Goal: Information Seeking & Learning: Learn about a topic

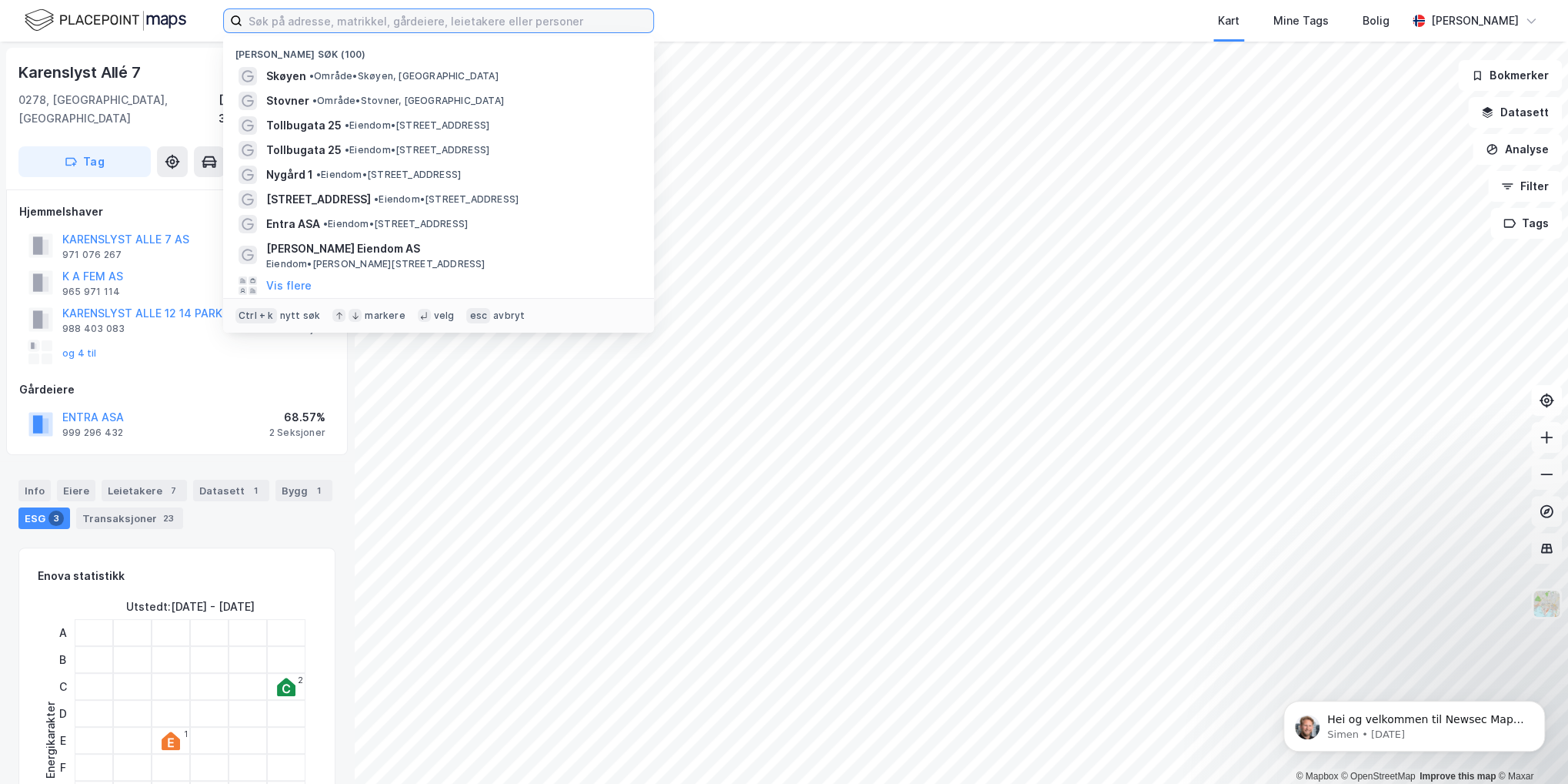
click at [363, 15] on input at bounding box center [448, 20] width 411 height 23
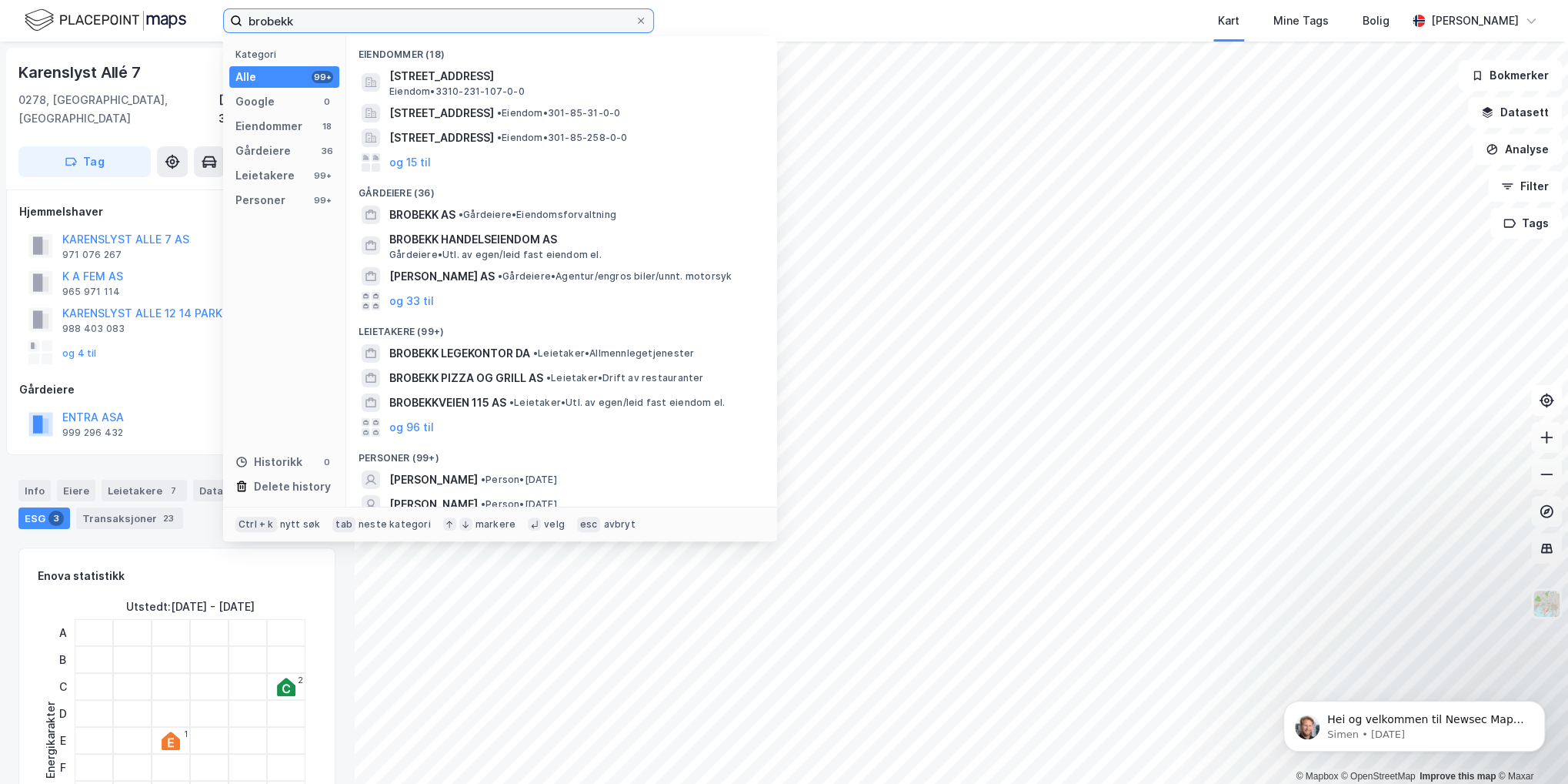
type input "brobekk"
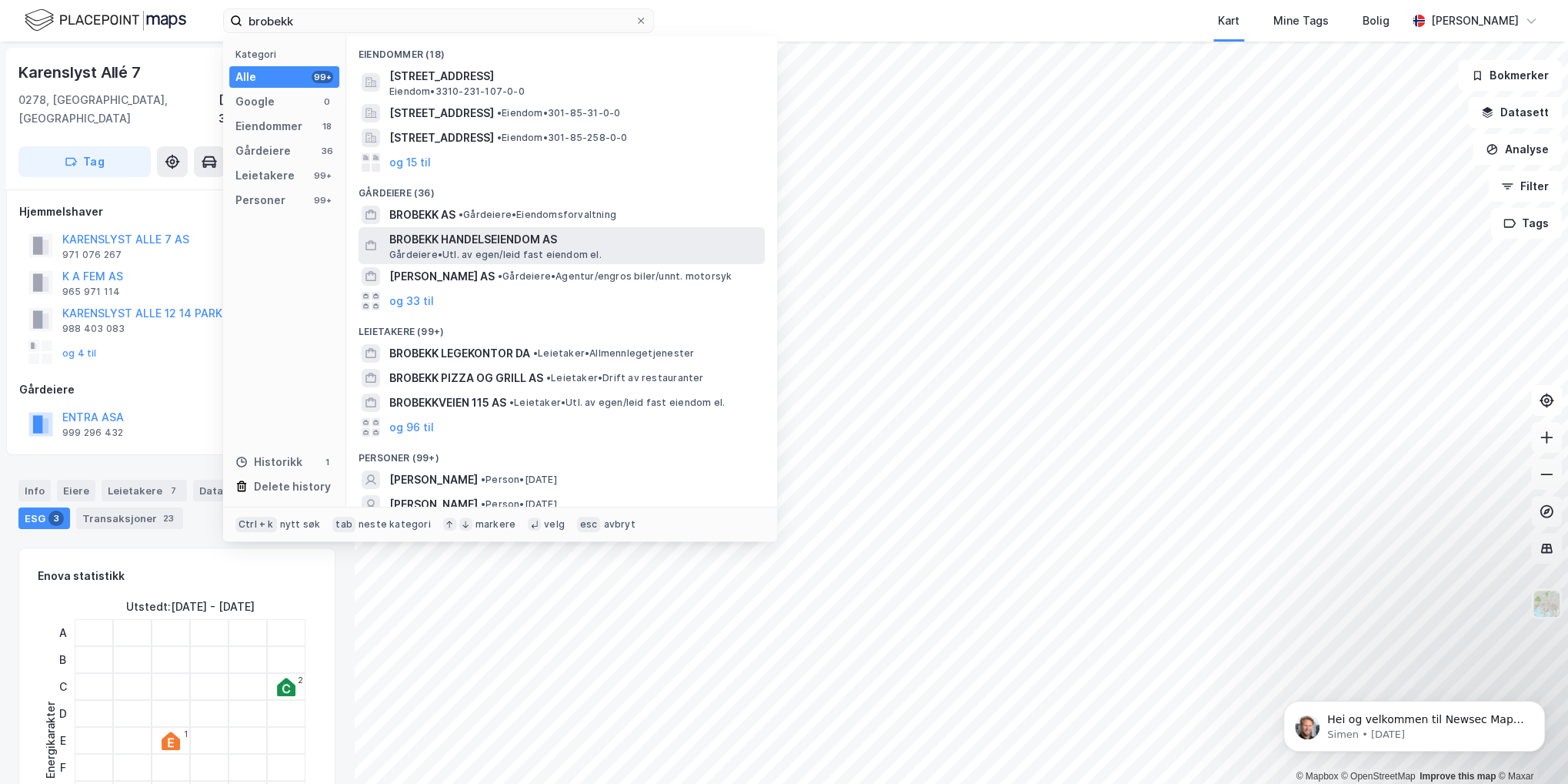
click at [407, 243] on span "BROBEKK HANDELSEIENDOM AS" at bounding box center [573, 239] width 369 height 18
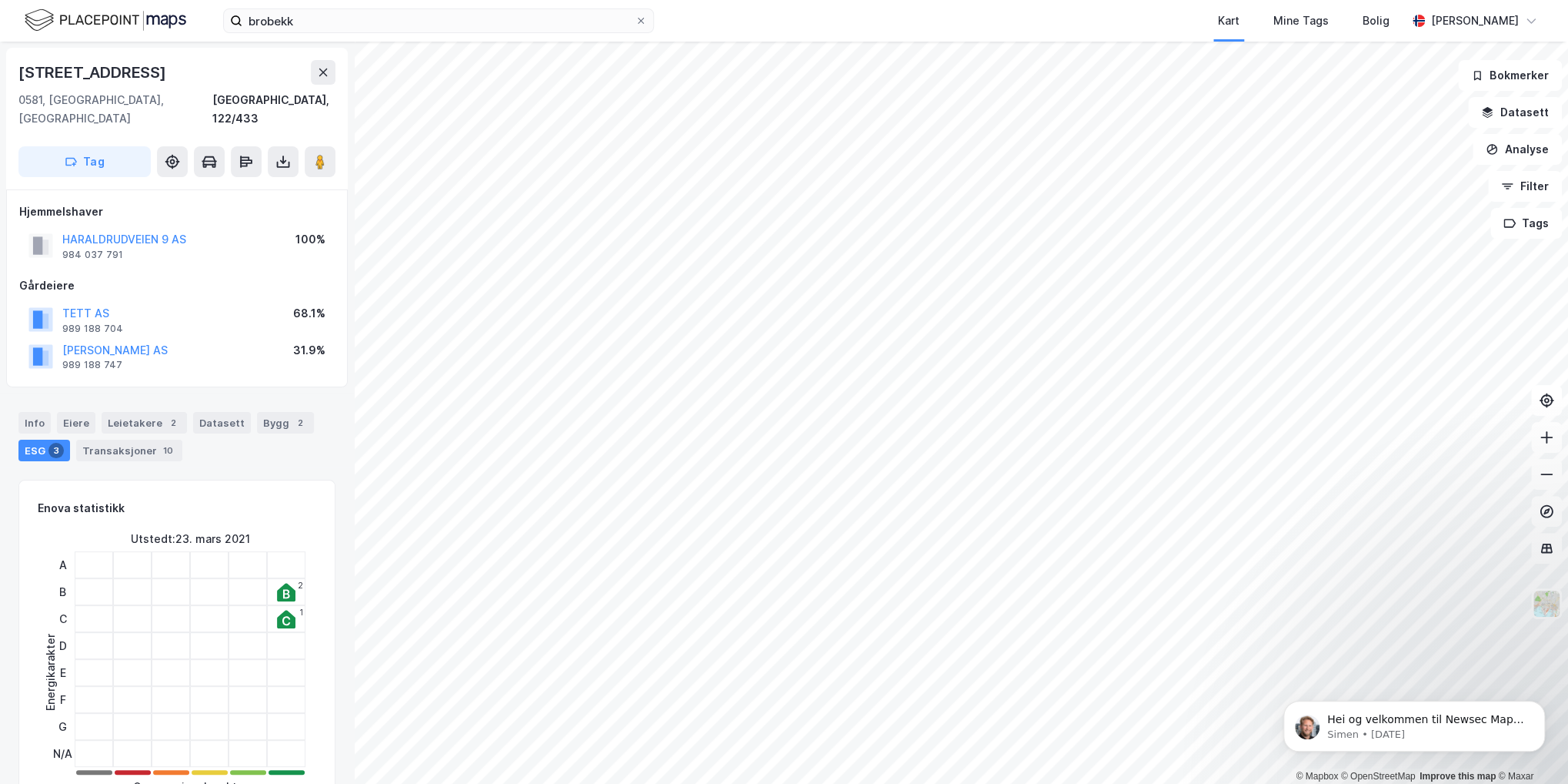
scroll to position [5, 0]
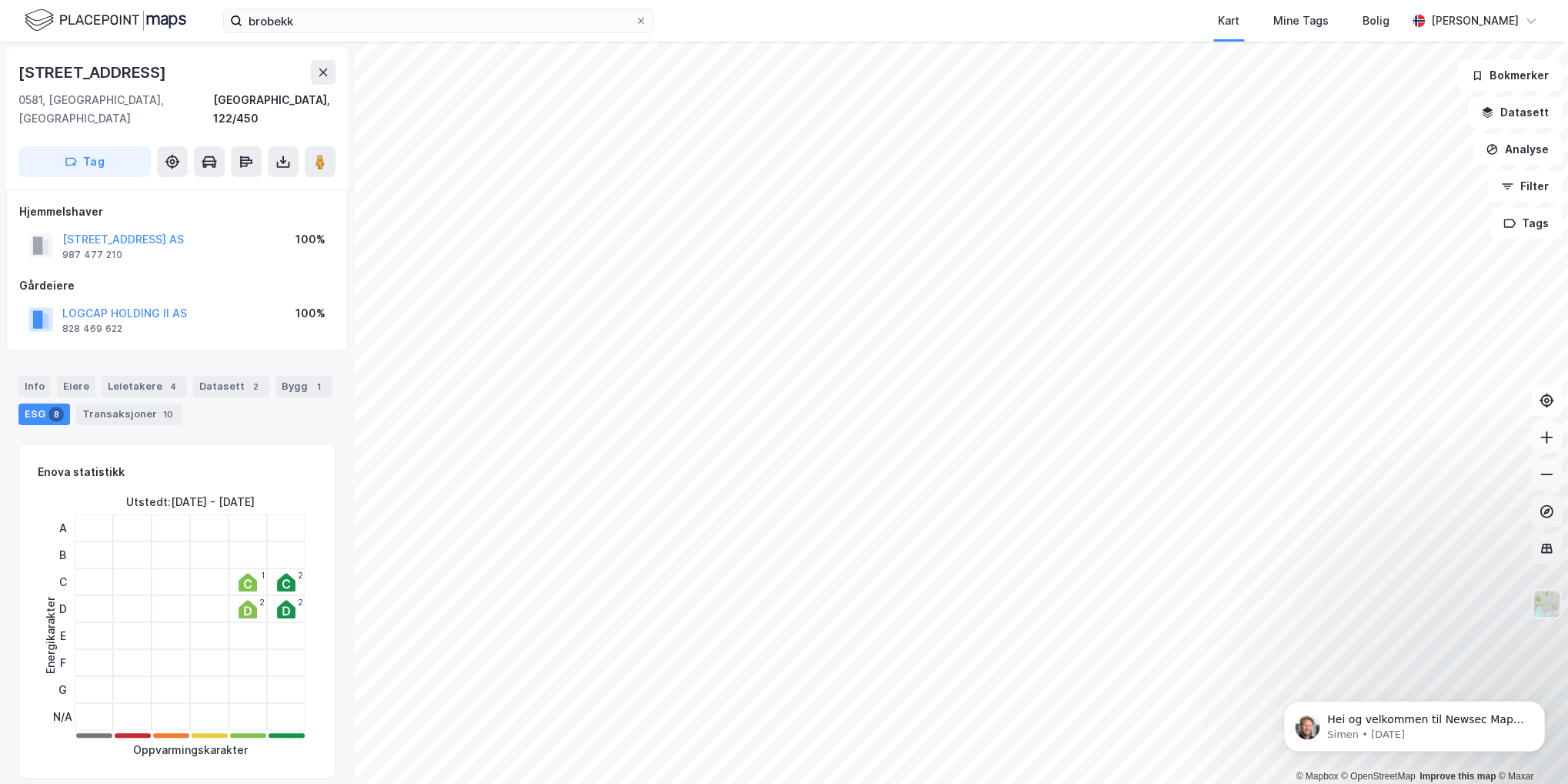
scroll to position [5, 0]
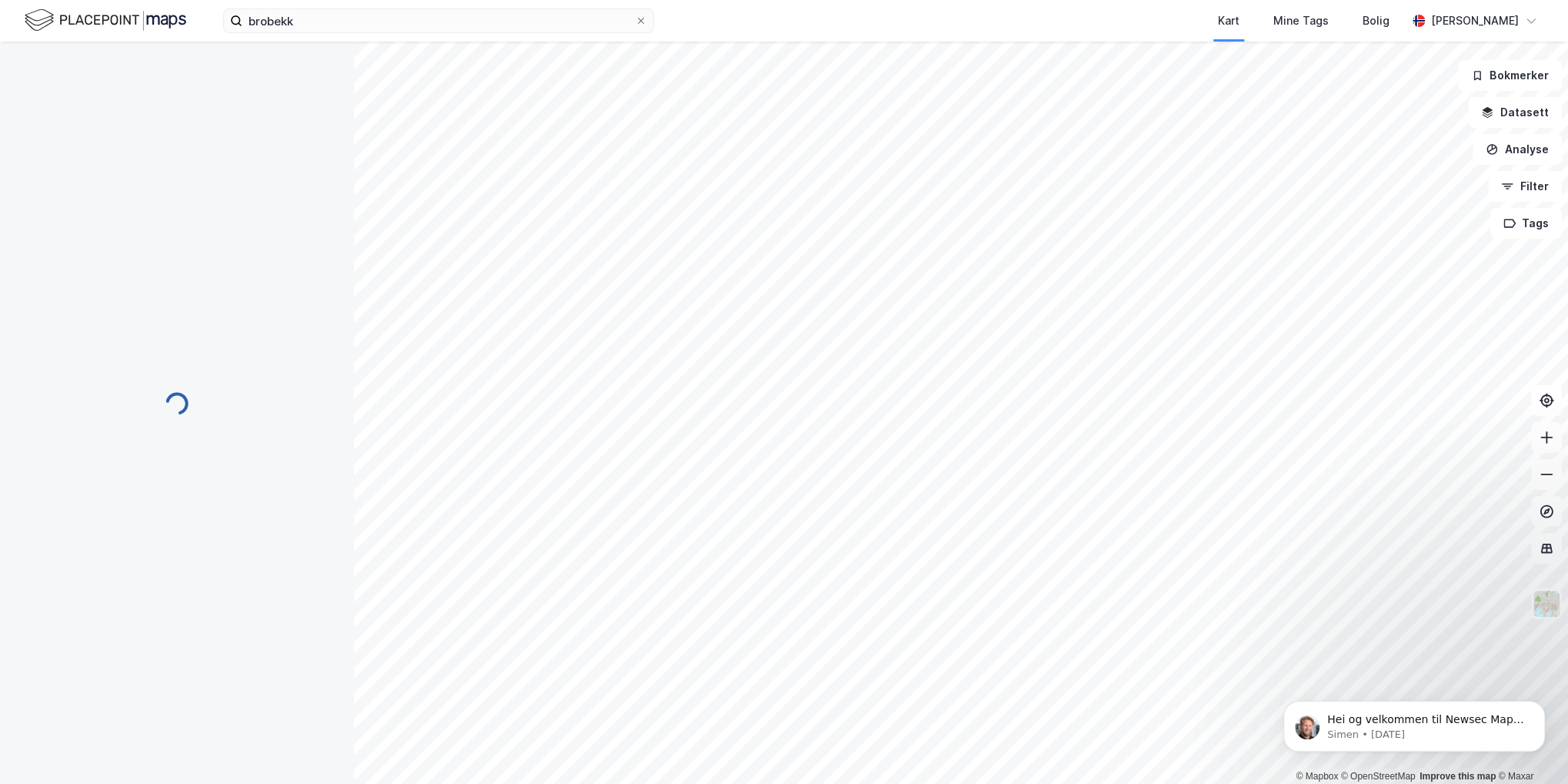
scroll to position [5, 0]
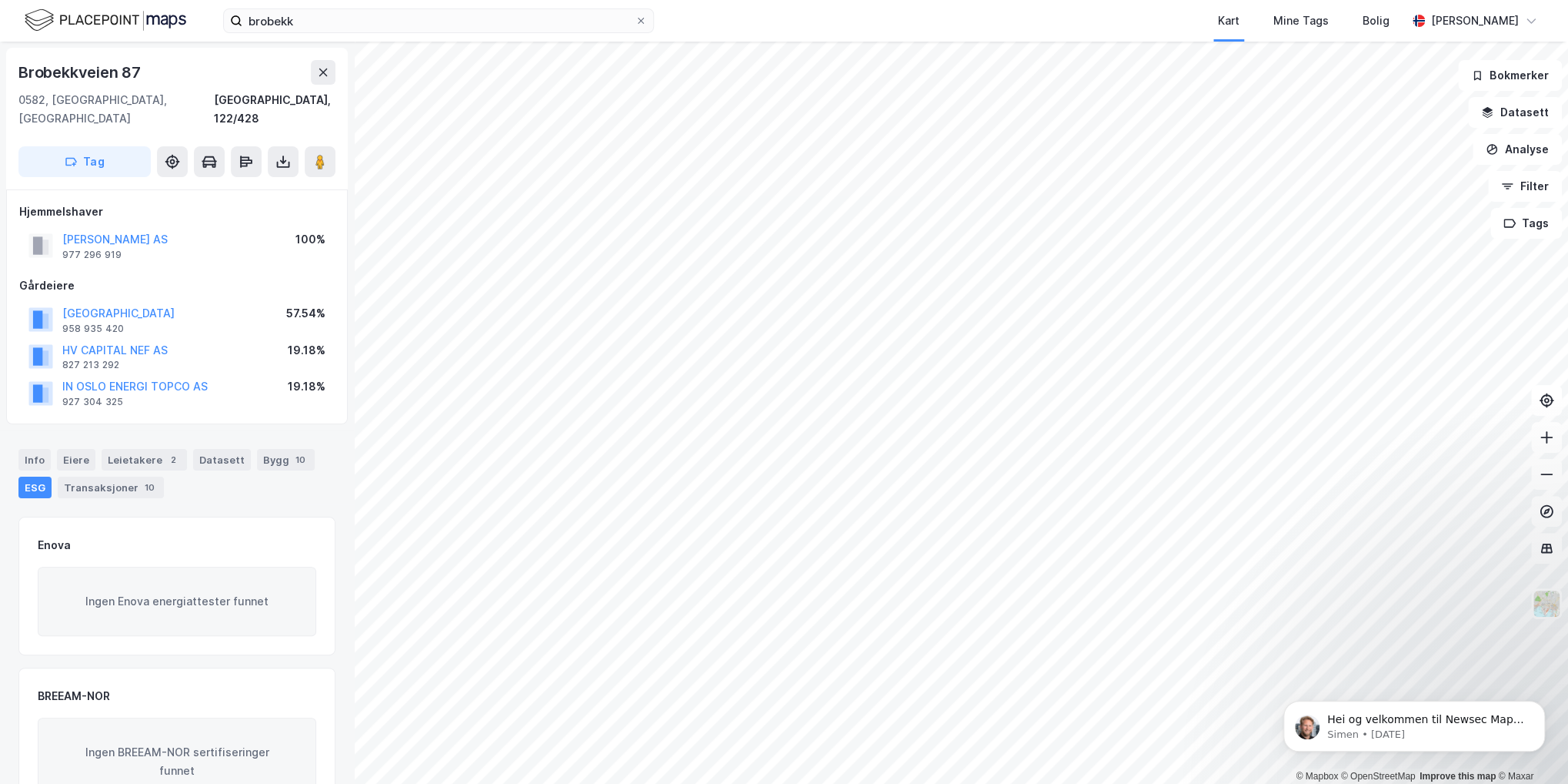
scroll to position [5, 0]
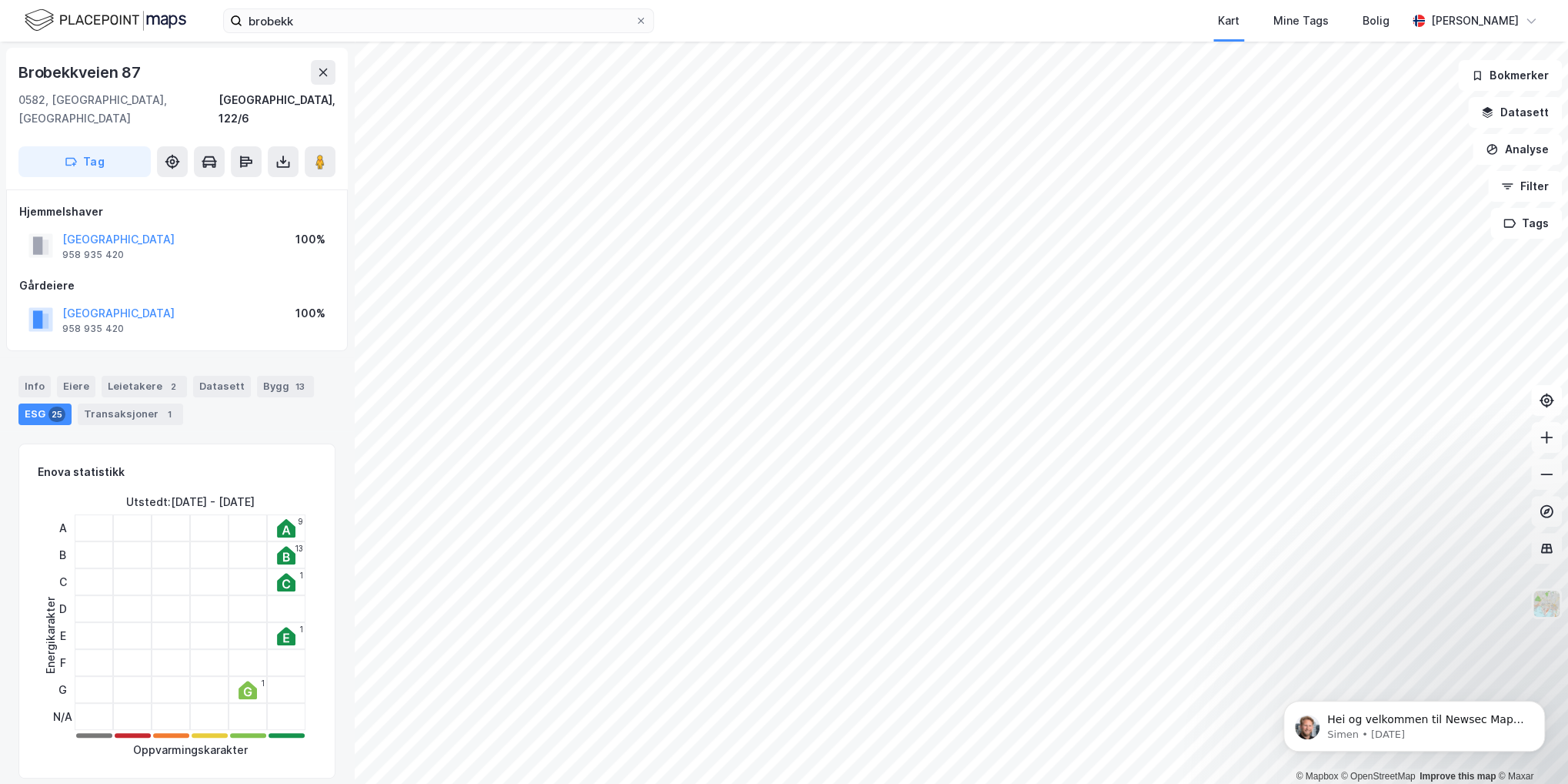
scroll to position [5, 0]
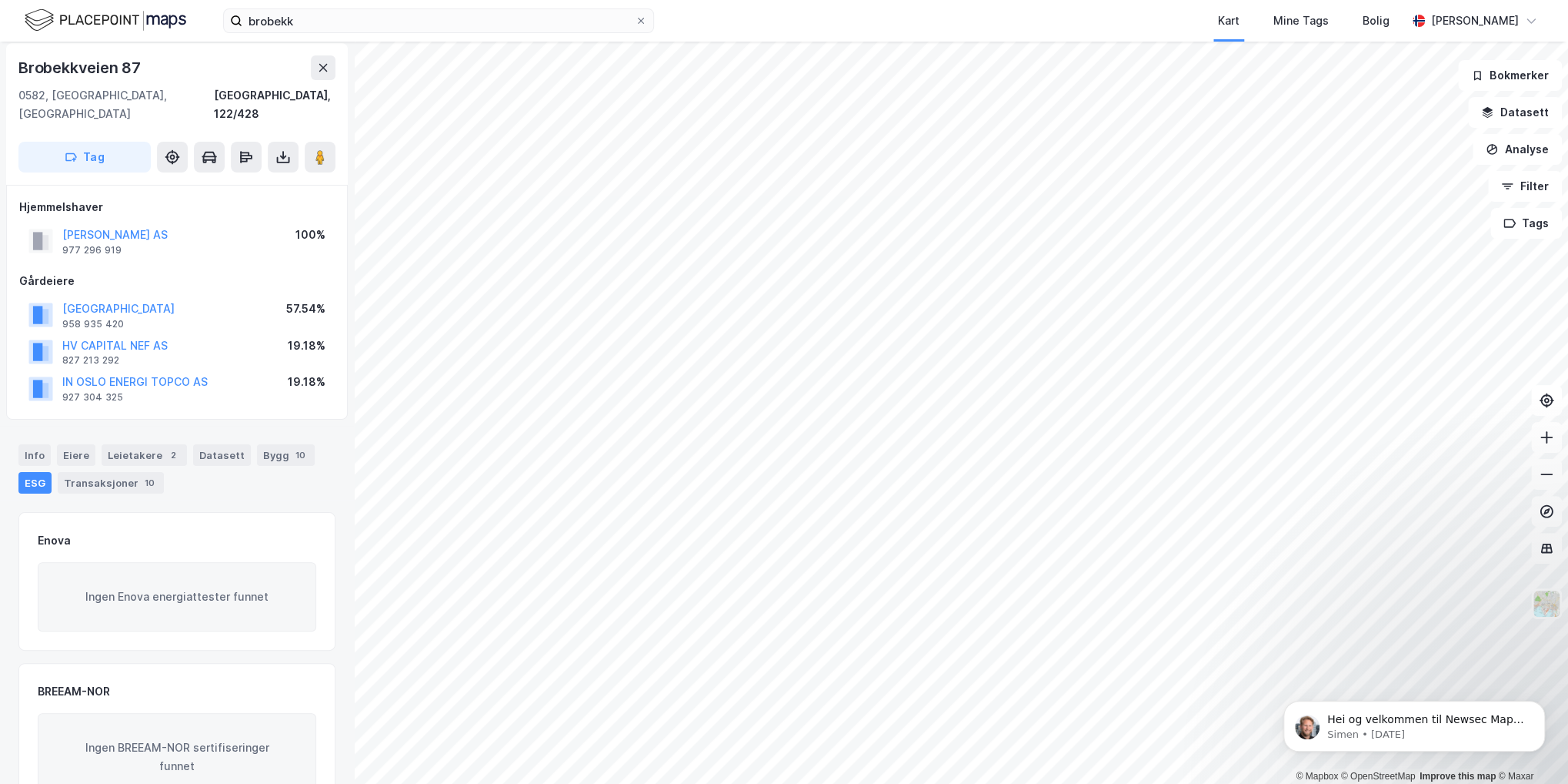
scroll to position [5, 0]
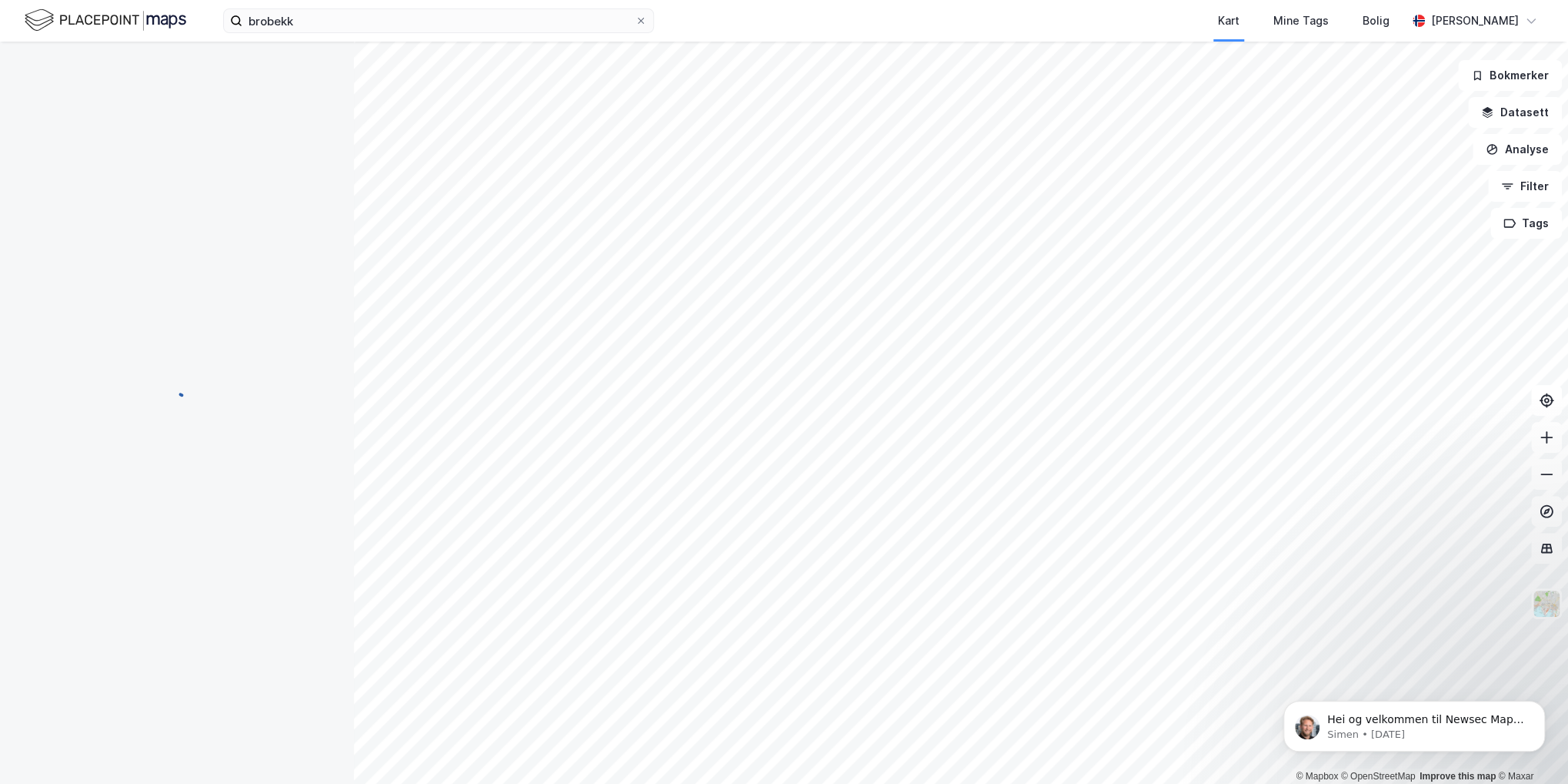
scroll to position [5, 0]
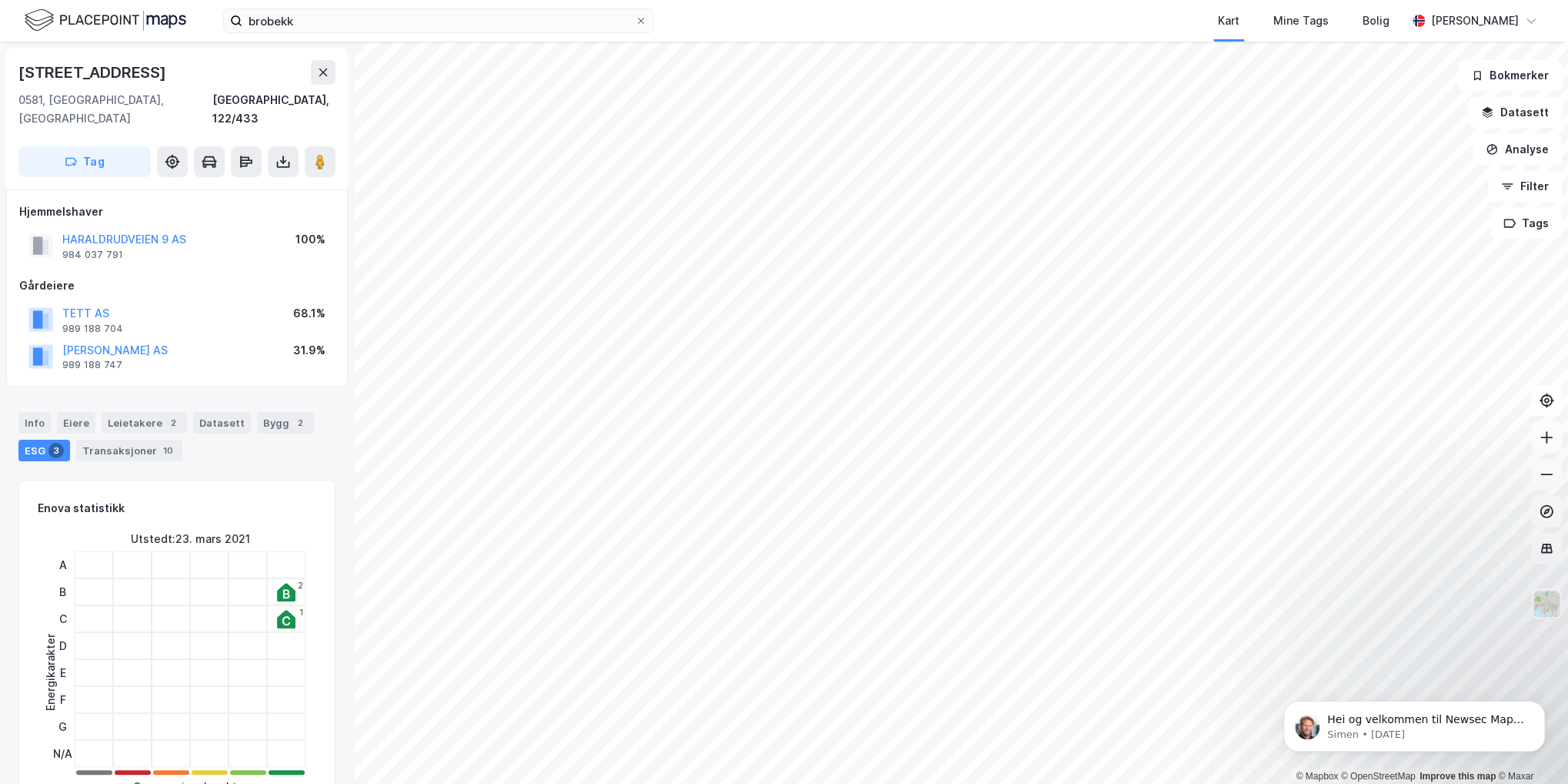
scroll to position [5, 0]
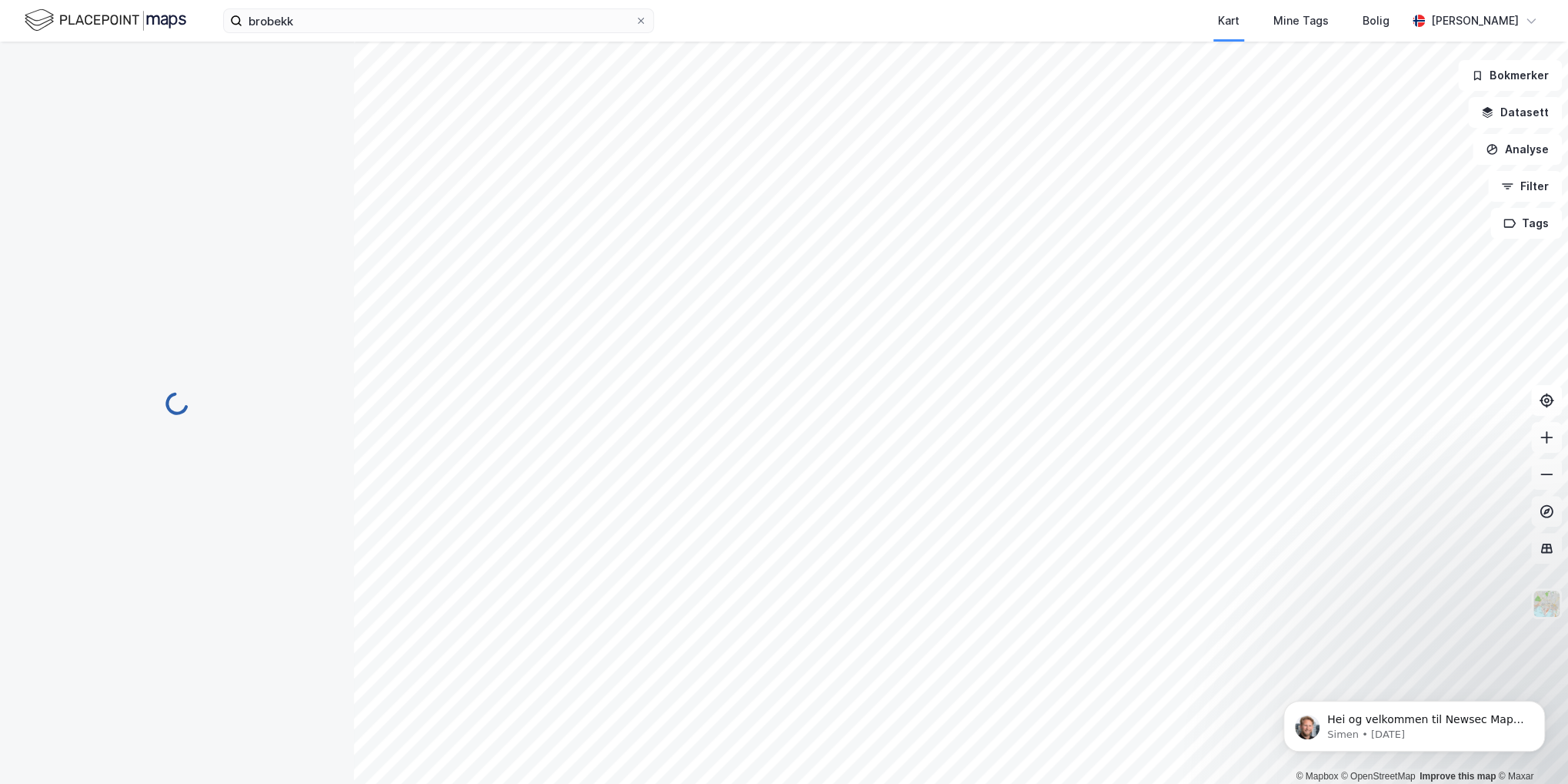
scroll to position [5, 0]
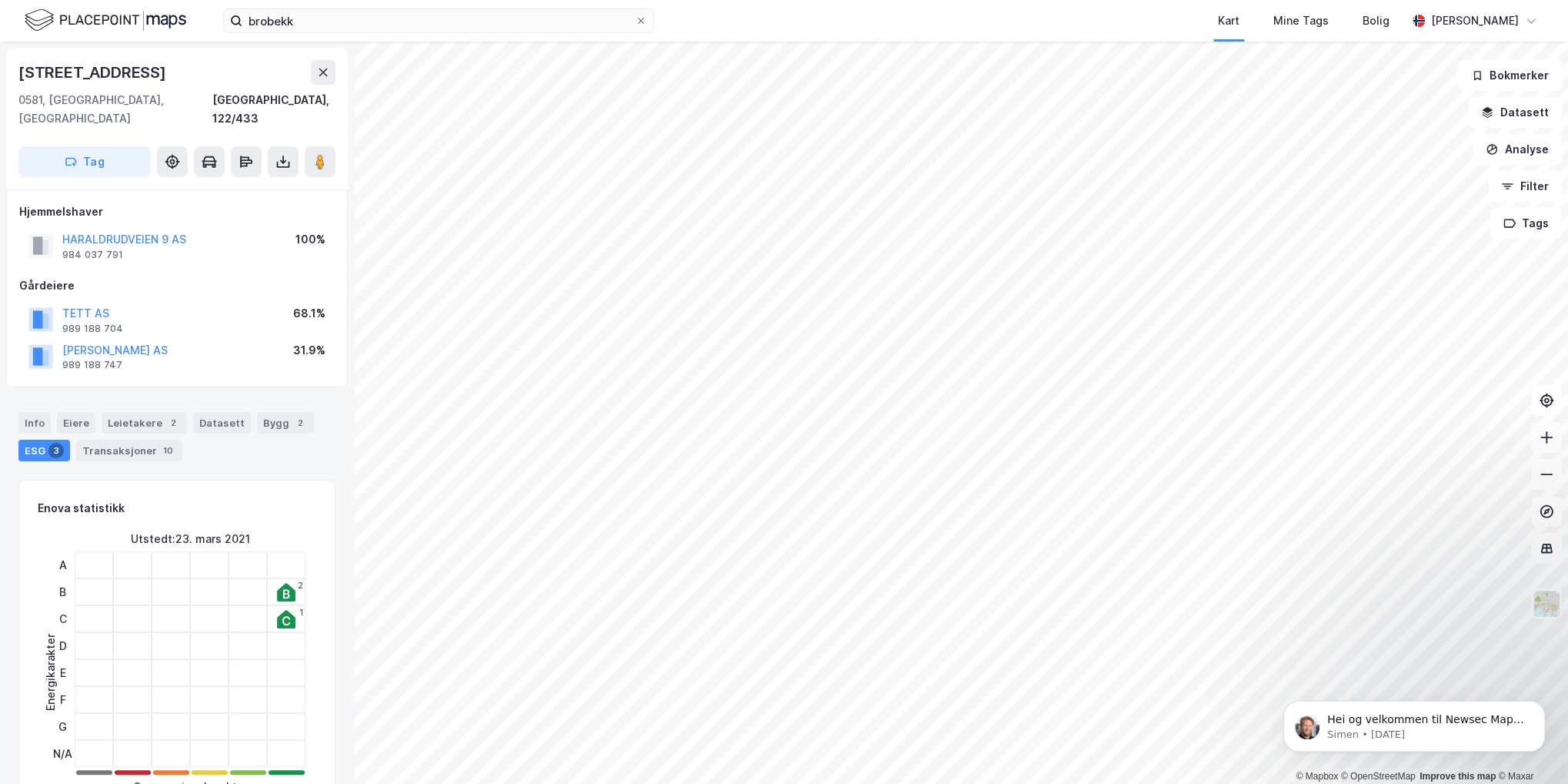
scroll to position [5, 0]
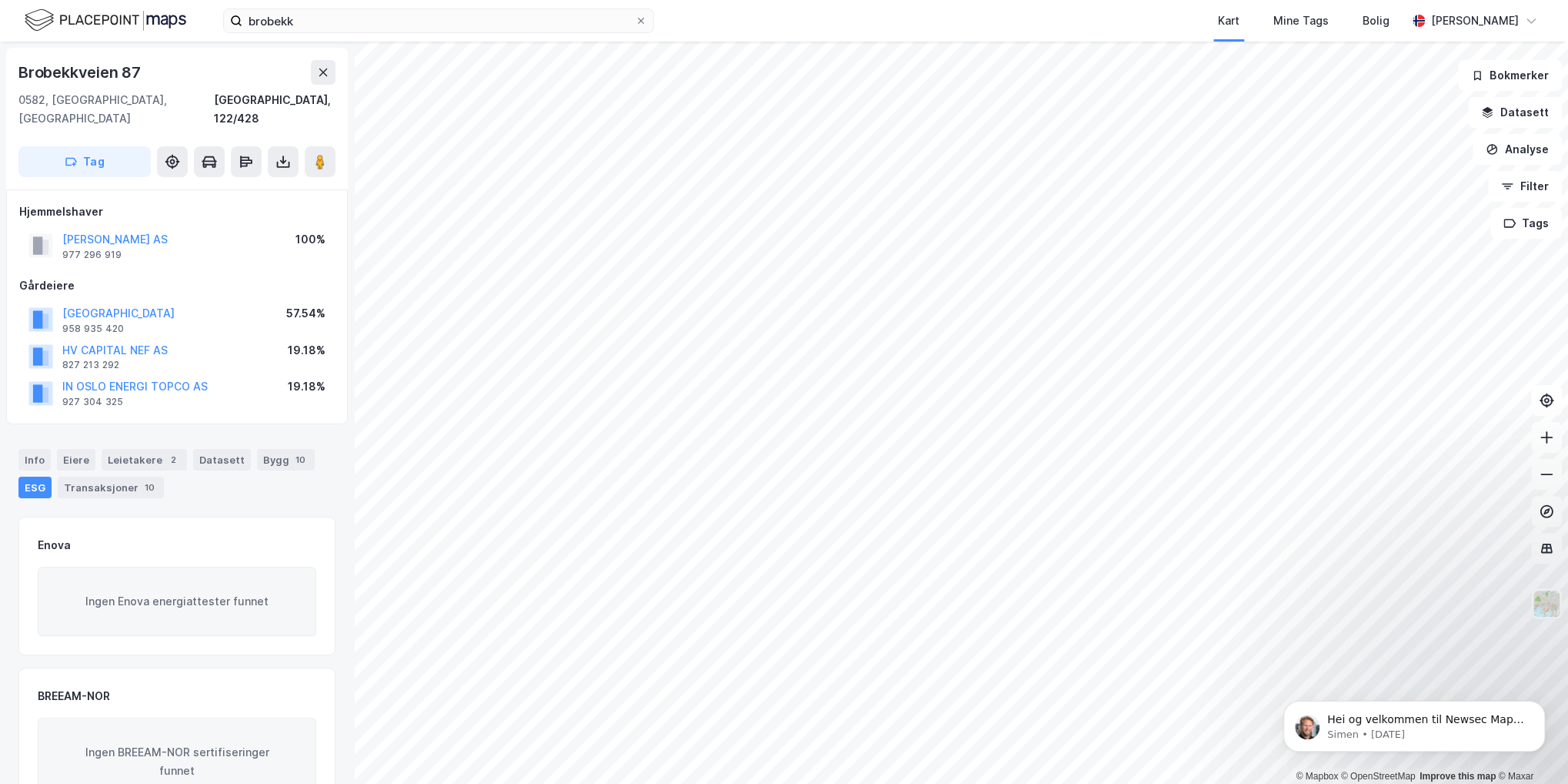
scroll to position [5, 0]
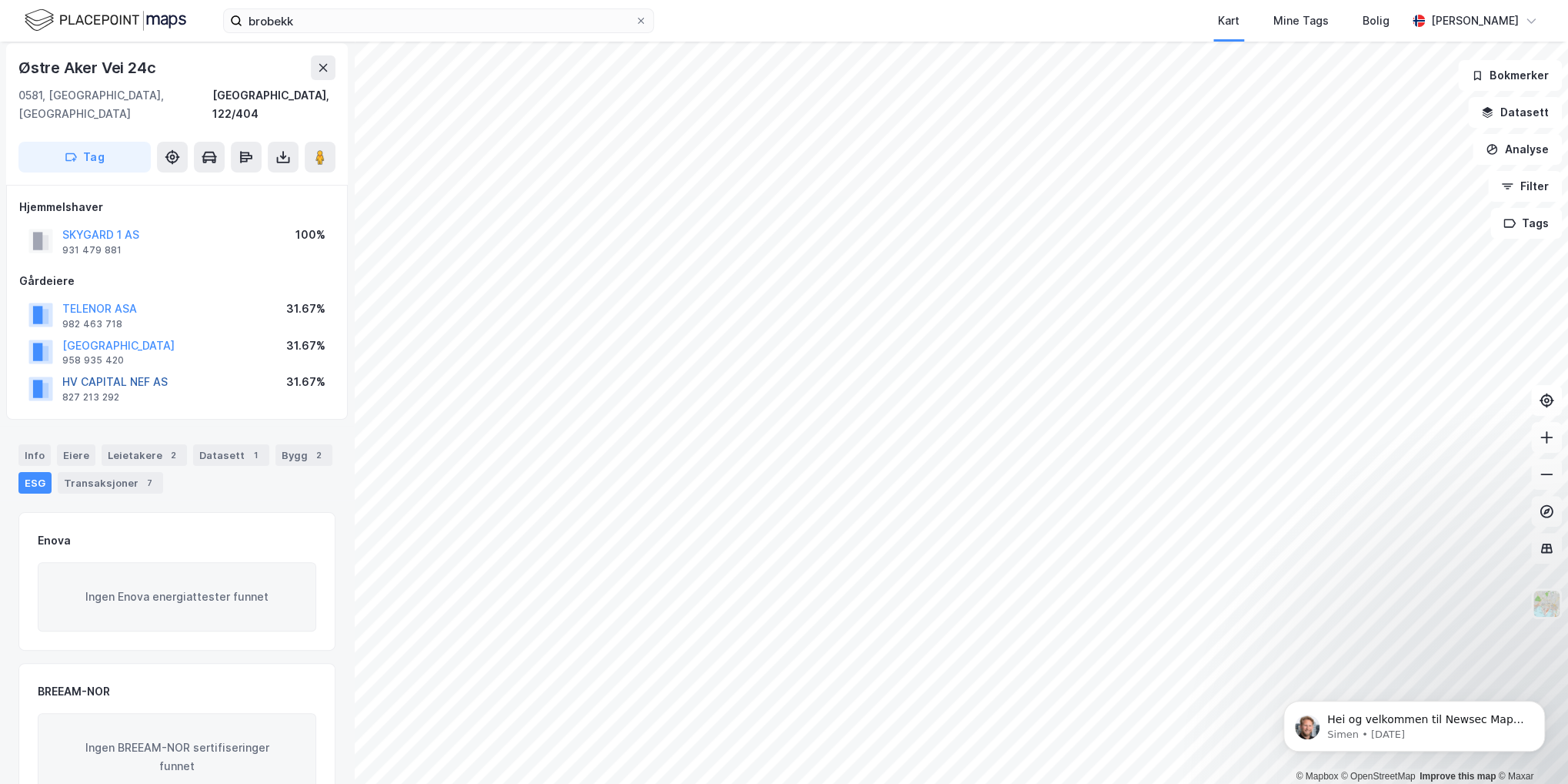
click at [0, 0] on button "HV CAPITAL NEF AS" at bounding box center [0, 0] width 0 height 0
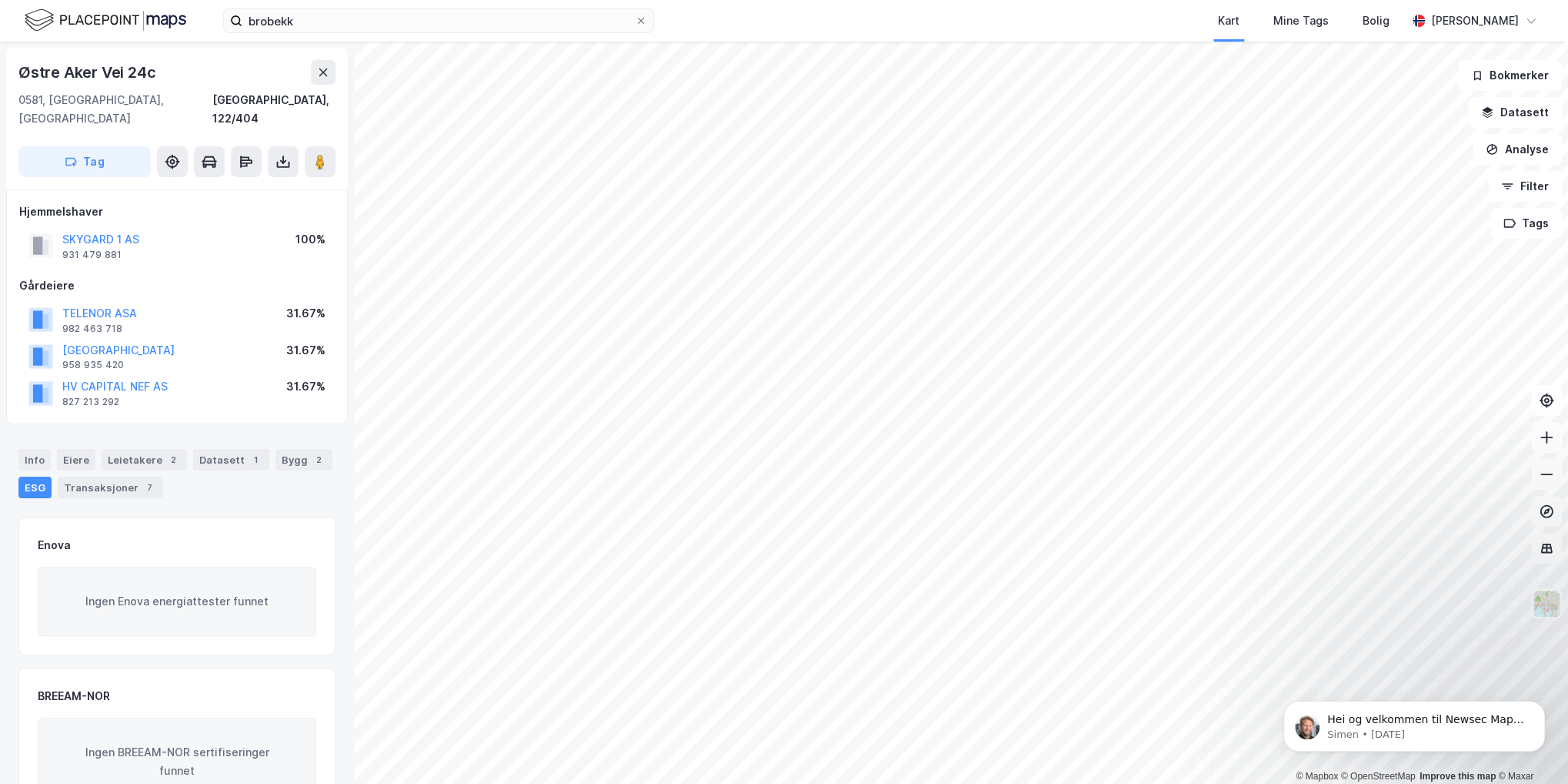
scroll to position [5, 0]
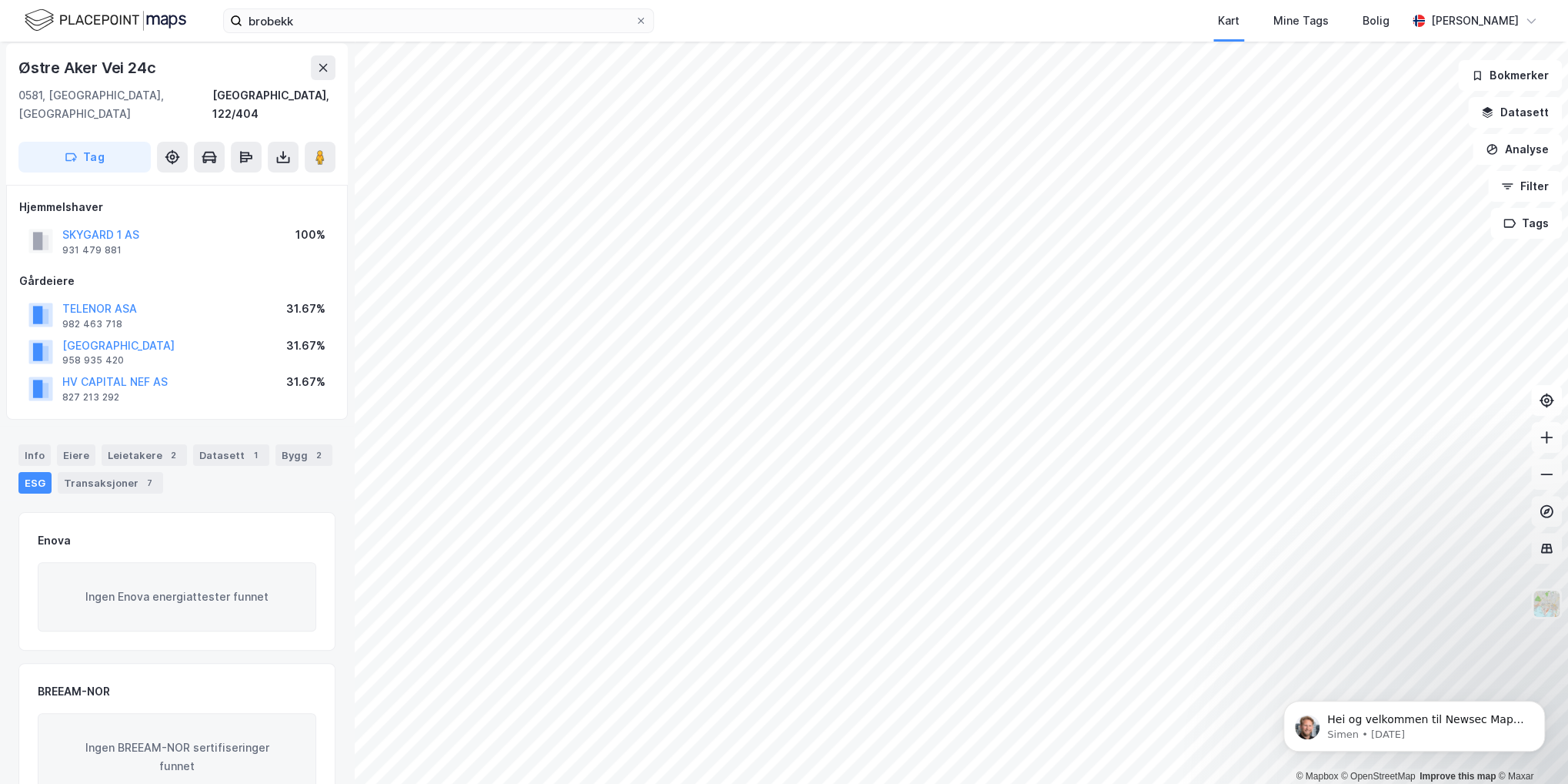
click at [228, 407] on div "© Mapbox © OpenStreetMap Improve this map © Maxar Østre [STREET_ADDRESS][GEOGRA…" at bounding box center [784, 412] width 1568 height 742
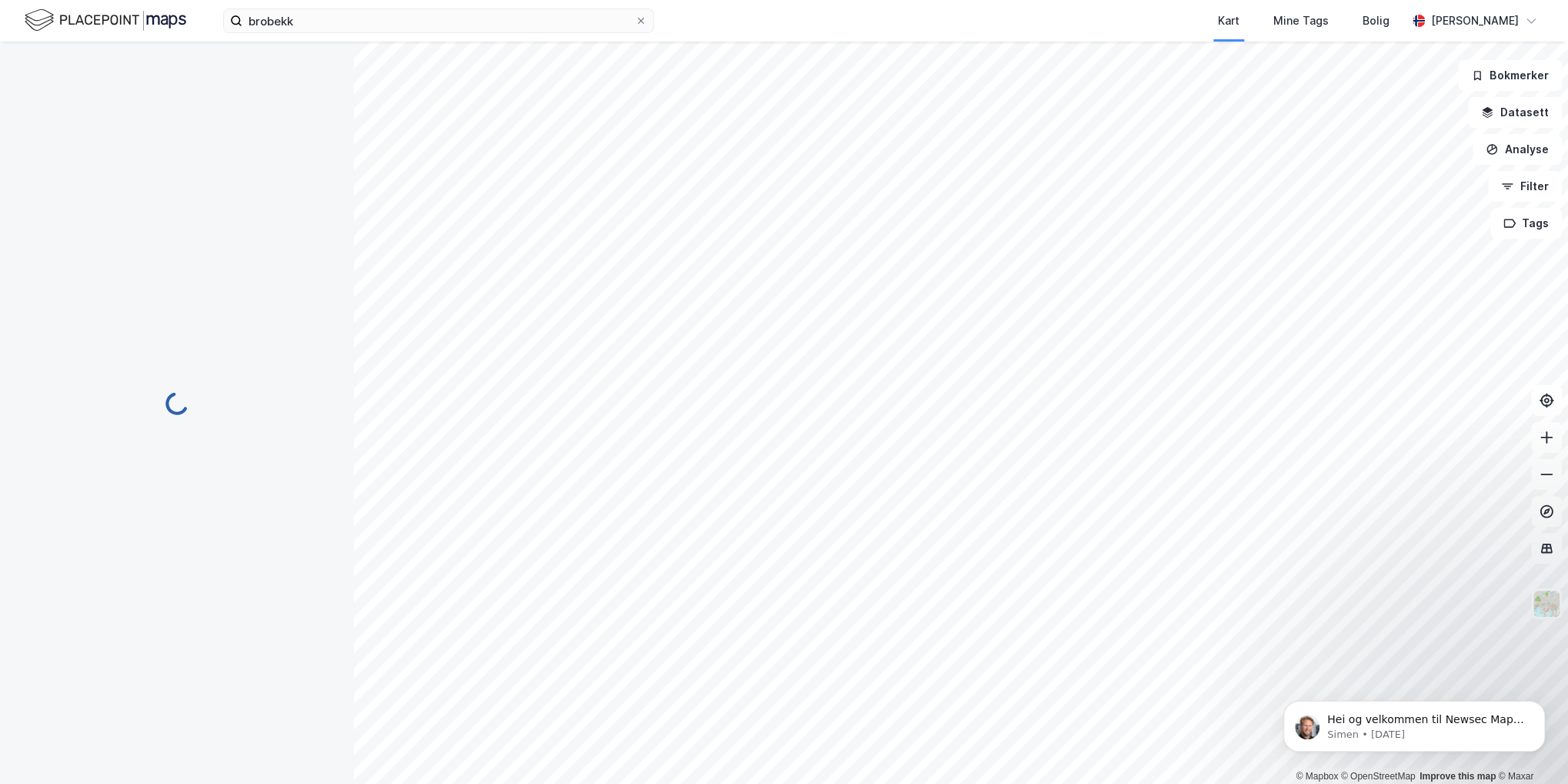
scroll to position [5, 0]
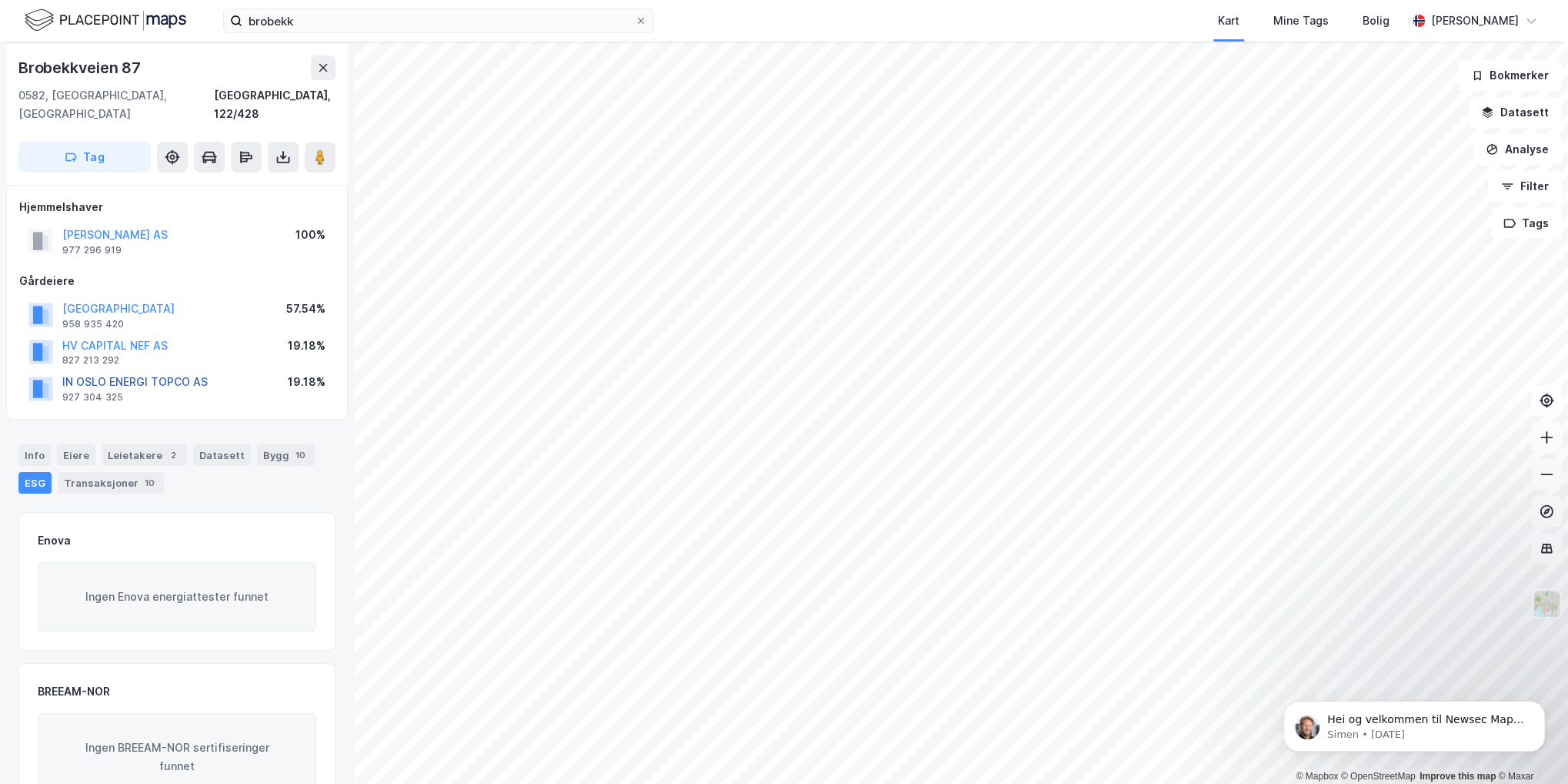
click at [0, 0] on button "IN OSLO ENERGI TOPCO AS" at bounding box center [0, 0] width 0 height 0
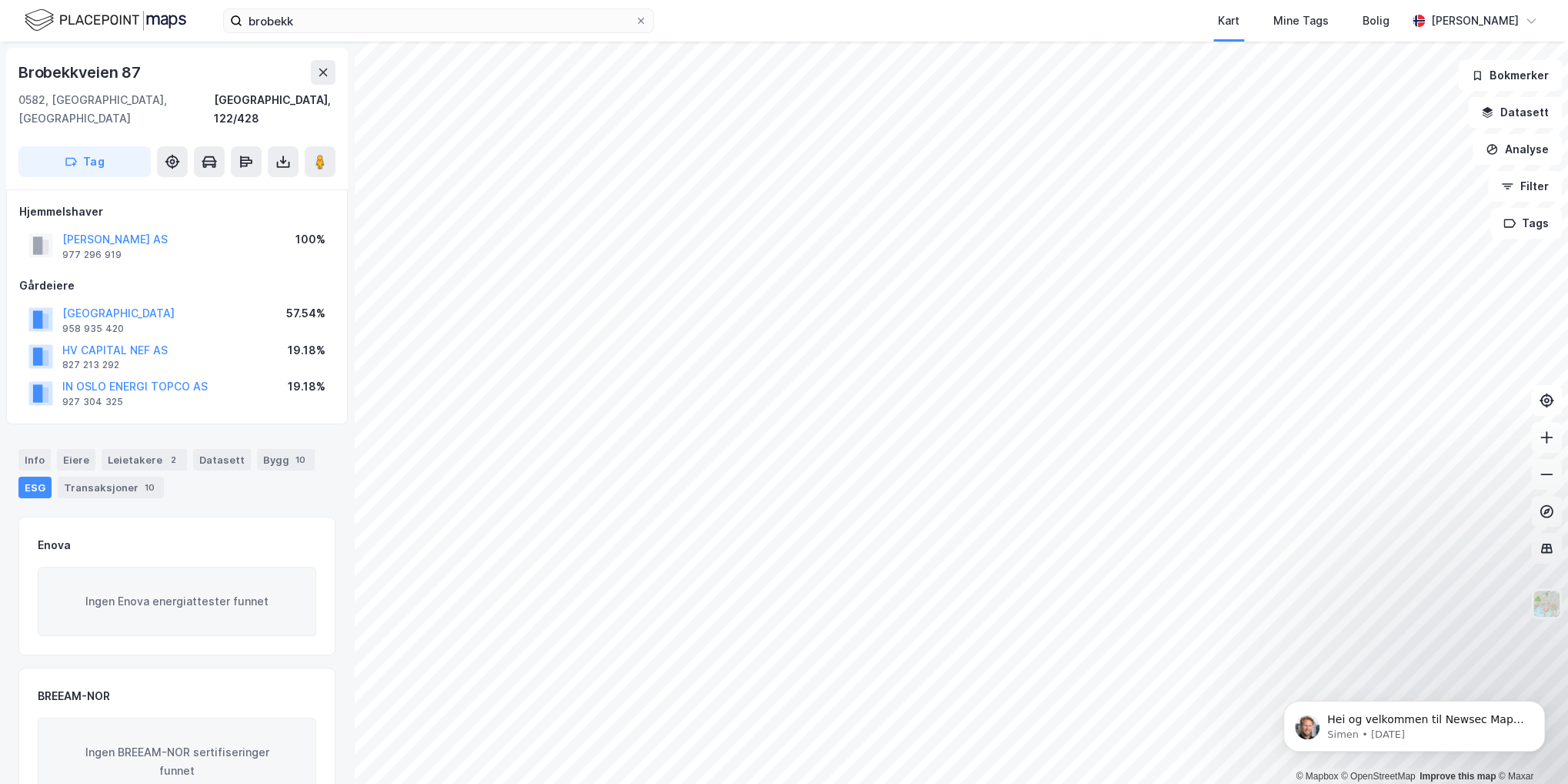
scroll to position [5, 0]
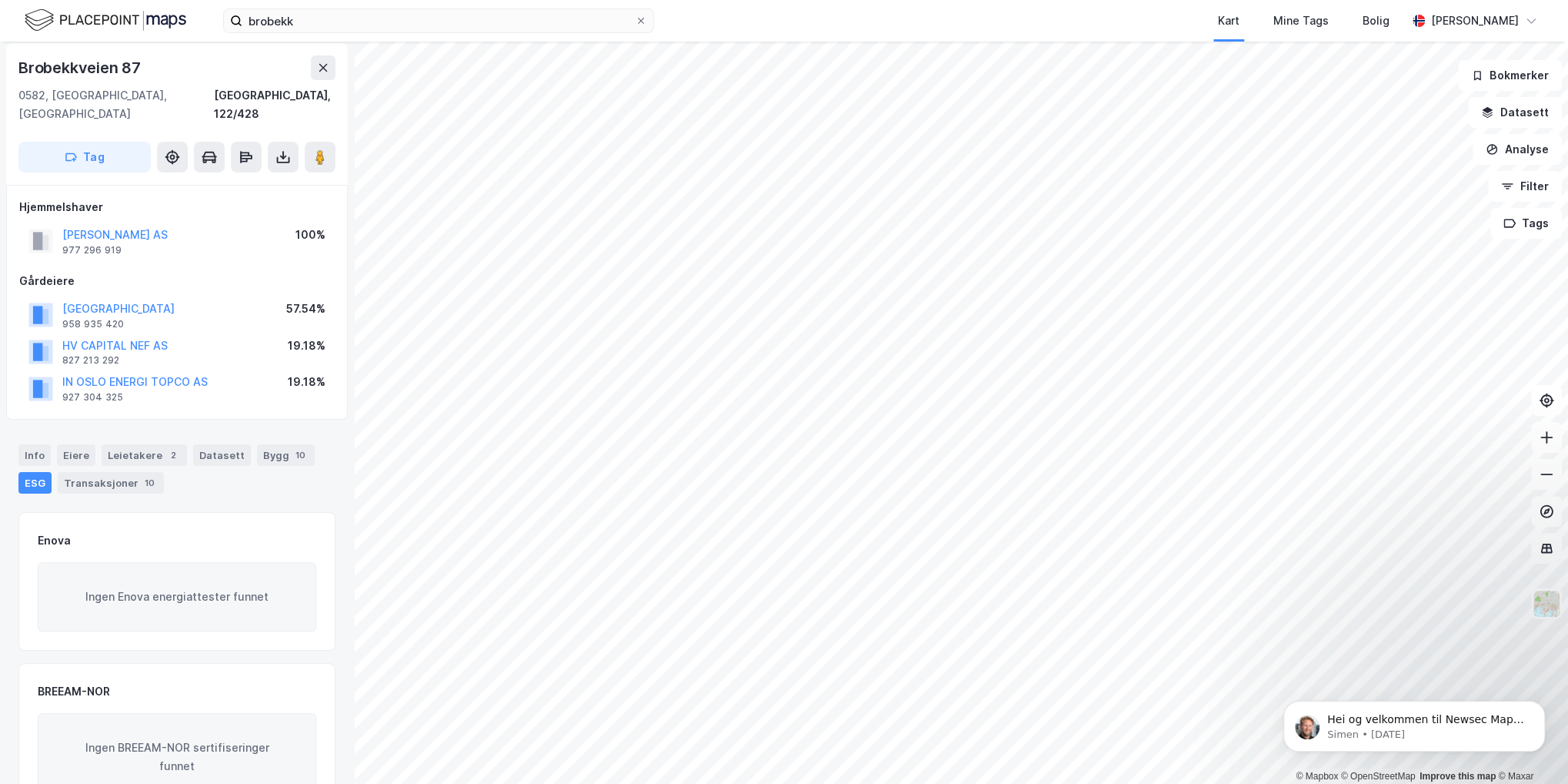
scroll to position [5, 0]
